Goal: Use online tool/utility: Utilize a website feature to perform a specific function

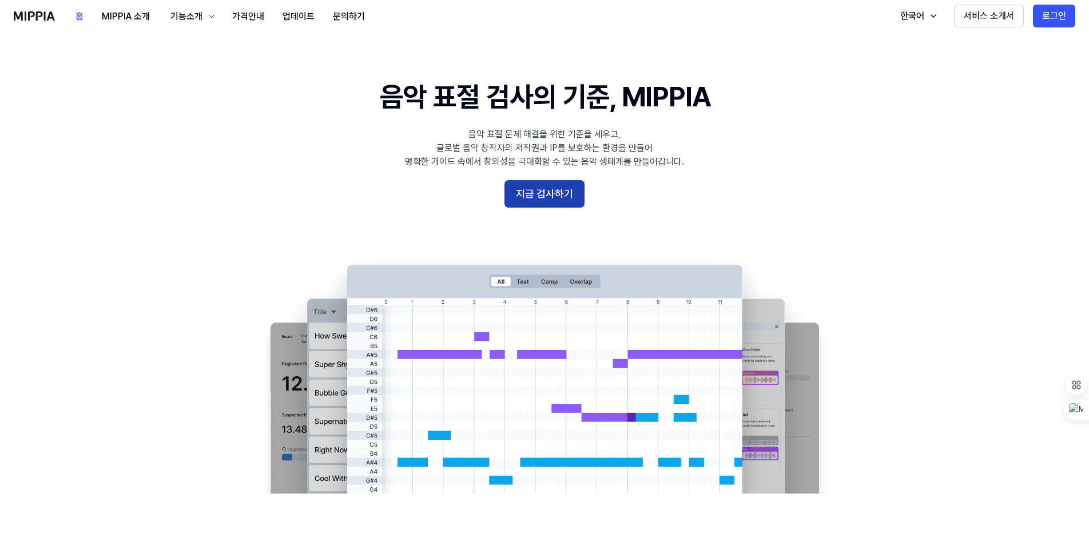
click at [559, 196] on button "지금 검사하기" at bounding box center [544, 193] width 80 height 27
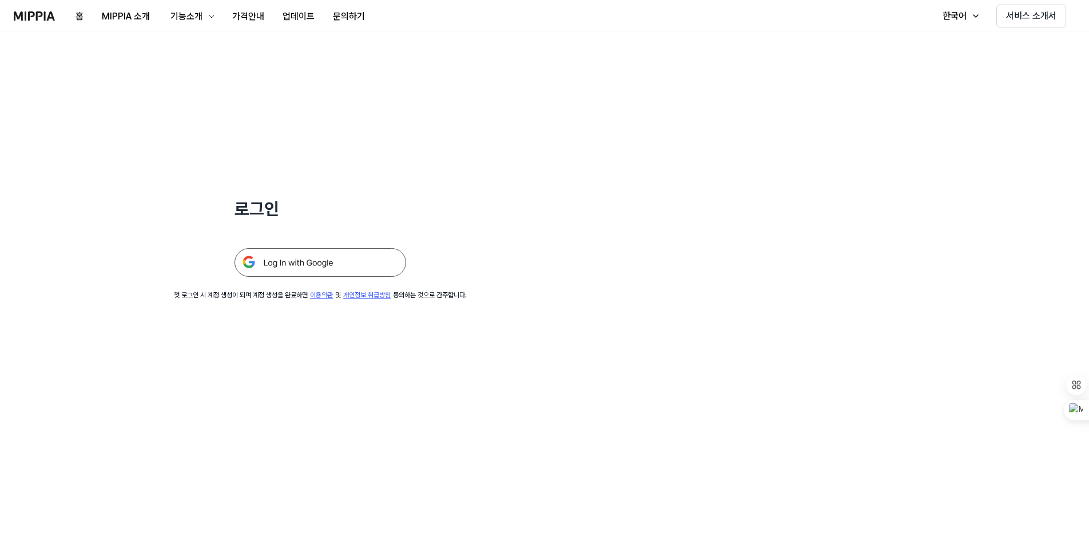
click at [310, 260] on img at bounding box center [320, 262] width 172 height 29
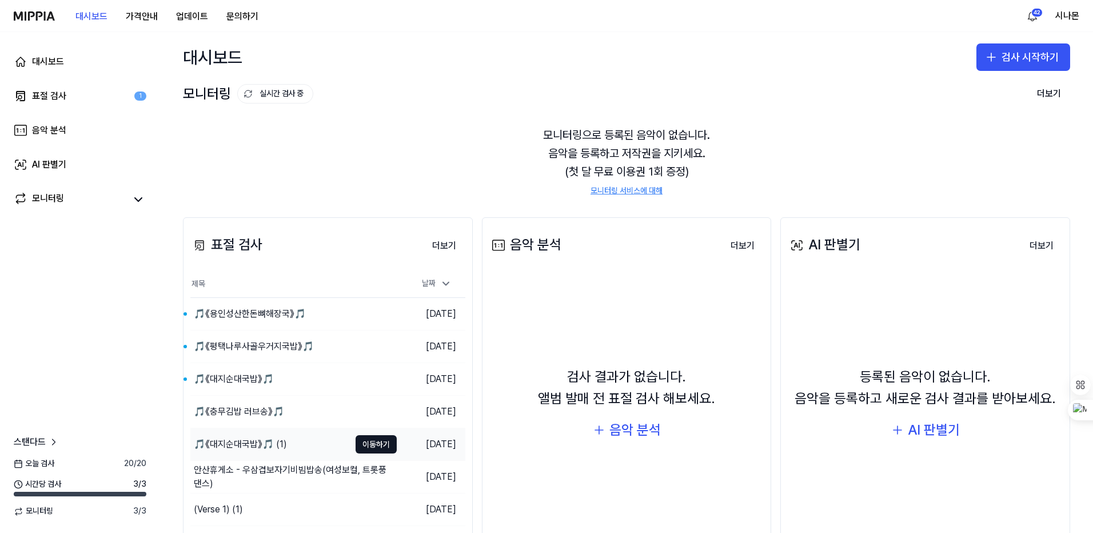
click at [249, 440] on div "🎵《대지순대국밥》🎵 (1)" at bounding box center [240, 444] width 93 height 14
click at [241, 411] on div "🎵《충무김밥 러브송》🎵" at bounding box center [239, 412] width 90 height 14
click at [242, 380] on div "🎵《대지순대국밥》🎵" at bounding box center [234, 379] width 80 height 14
click at [254, 345] on div "🎵《평택나루사골우거지국밥》🎵" at bounding box center [254, 347] width 120 height 14
click at [260, 316] on div "🎵《용인성산한돈뼈해장국》🎵" at bounding box center [250, 314] width 112 height 14
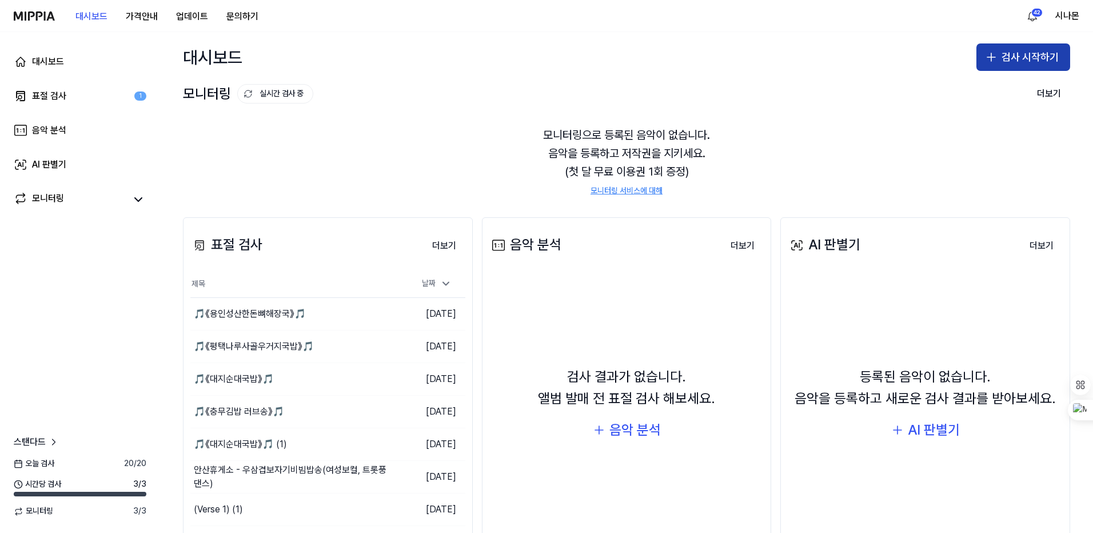
click at [993, 53] on icon "button" at bounding box center [992, 57] width 14 height 14
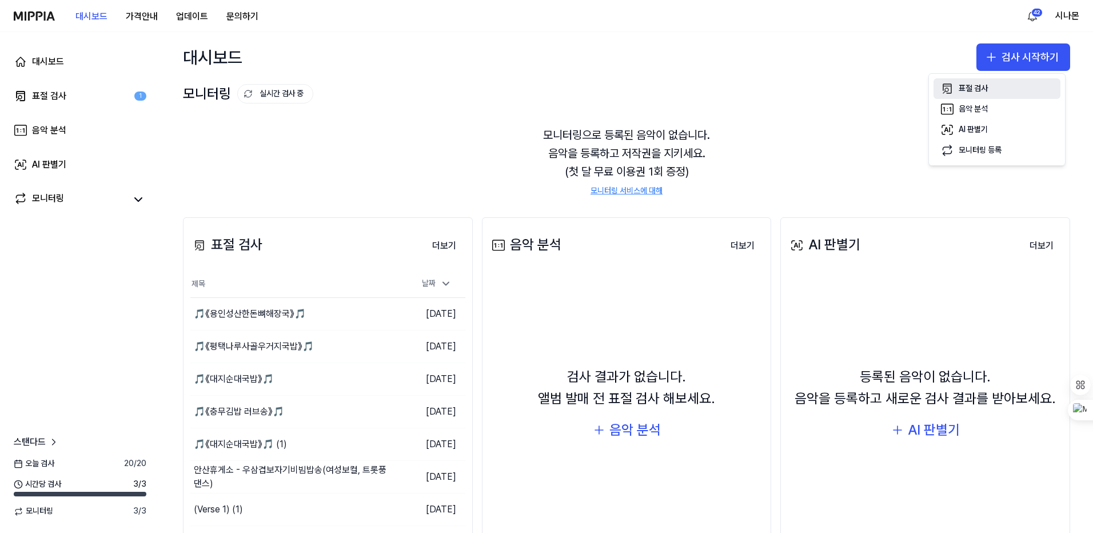
click at [971, 88] on div "표절 검사" at bounding box center [973, 88] width 29 height 11
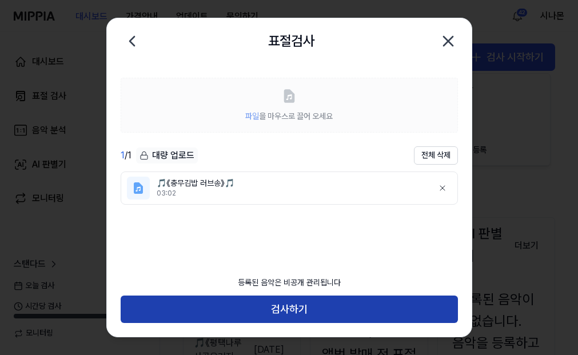
click at [260, 308] on button "검사하기" at bounding box center [289, 309] width 337 height 27
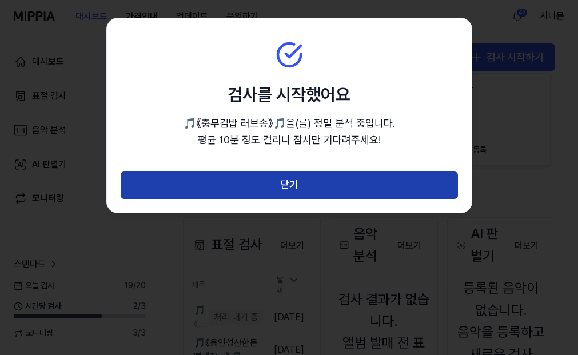
click at [158, 186] on button "닫기" at bounding box center [289, 185] width 337 height 27
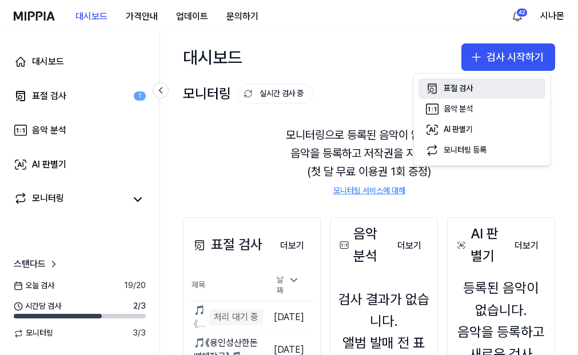
click at [457, 87] on div "표절 검사" at bounding box center [458, 88] width 29 height 11
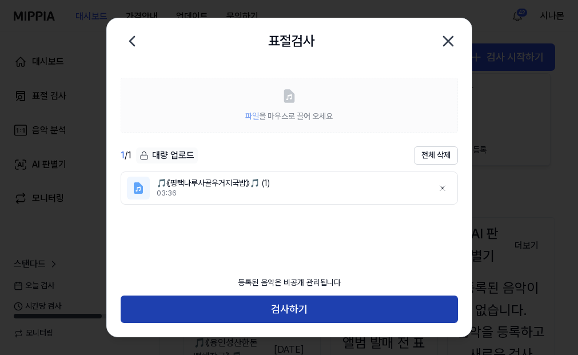
click at [287, 309] on button "검사하기" at bounding box center [289, 309] width 337 height 27
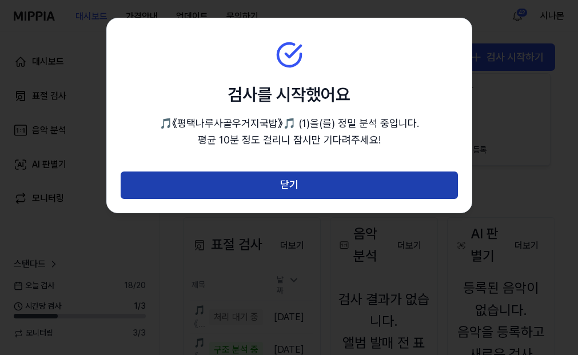
click at [356, 185] on button "닫기" at bounding box center [289, 185] width 337 height 27
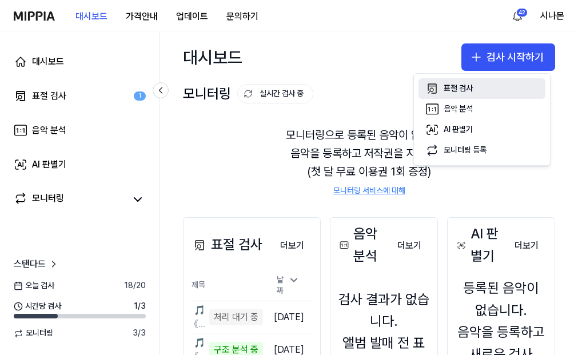
click at [459, 90] on div "표절 검사" at bounding box center [458, 88] width 29 height 11
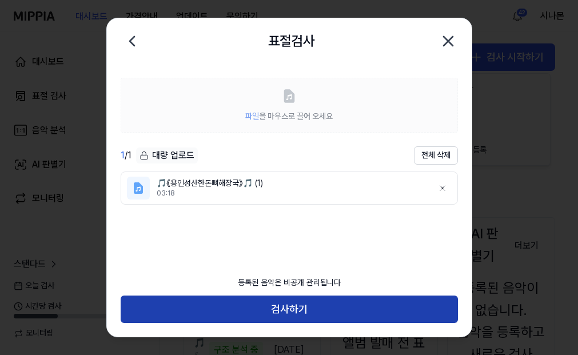
click at [304, 308] on button "검사하기" at bounding box center [289, 309] width 337 height 27
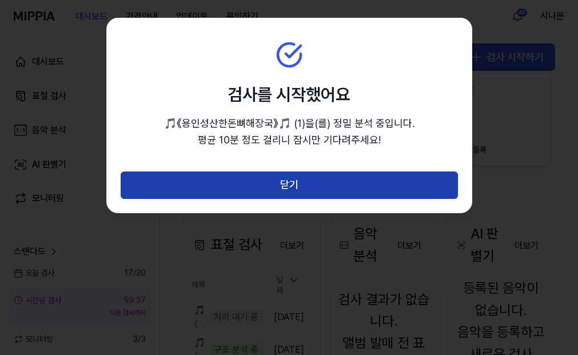
click at [302, 191] on button "닫기" at bounding box center [289, 185] width 337 height 27
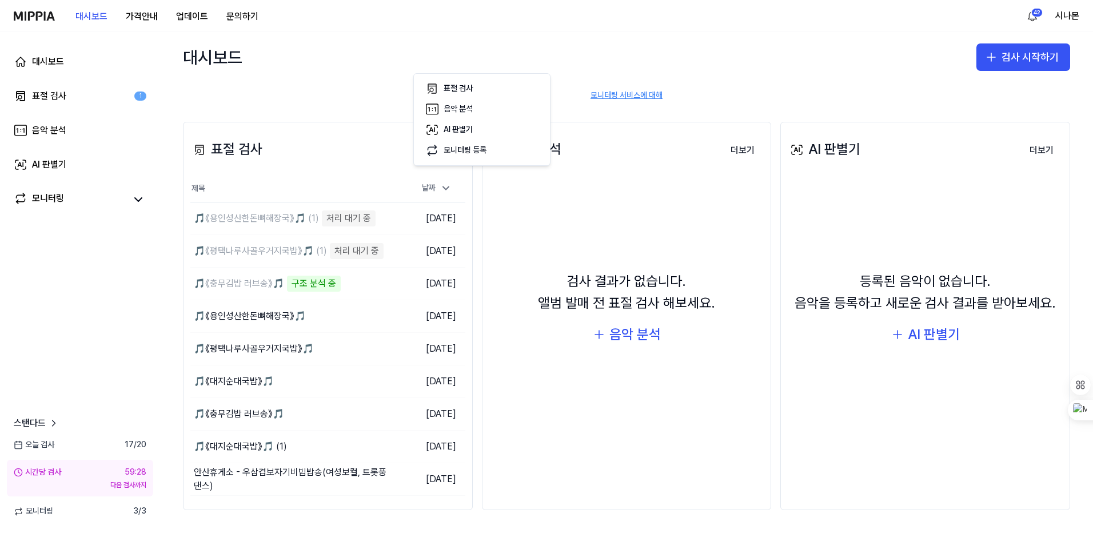
scroll to position [95, 0]
